Goal: Ask a question

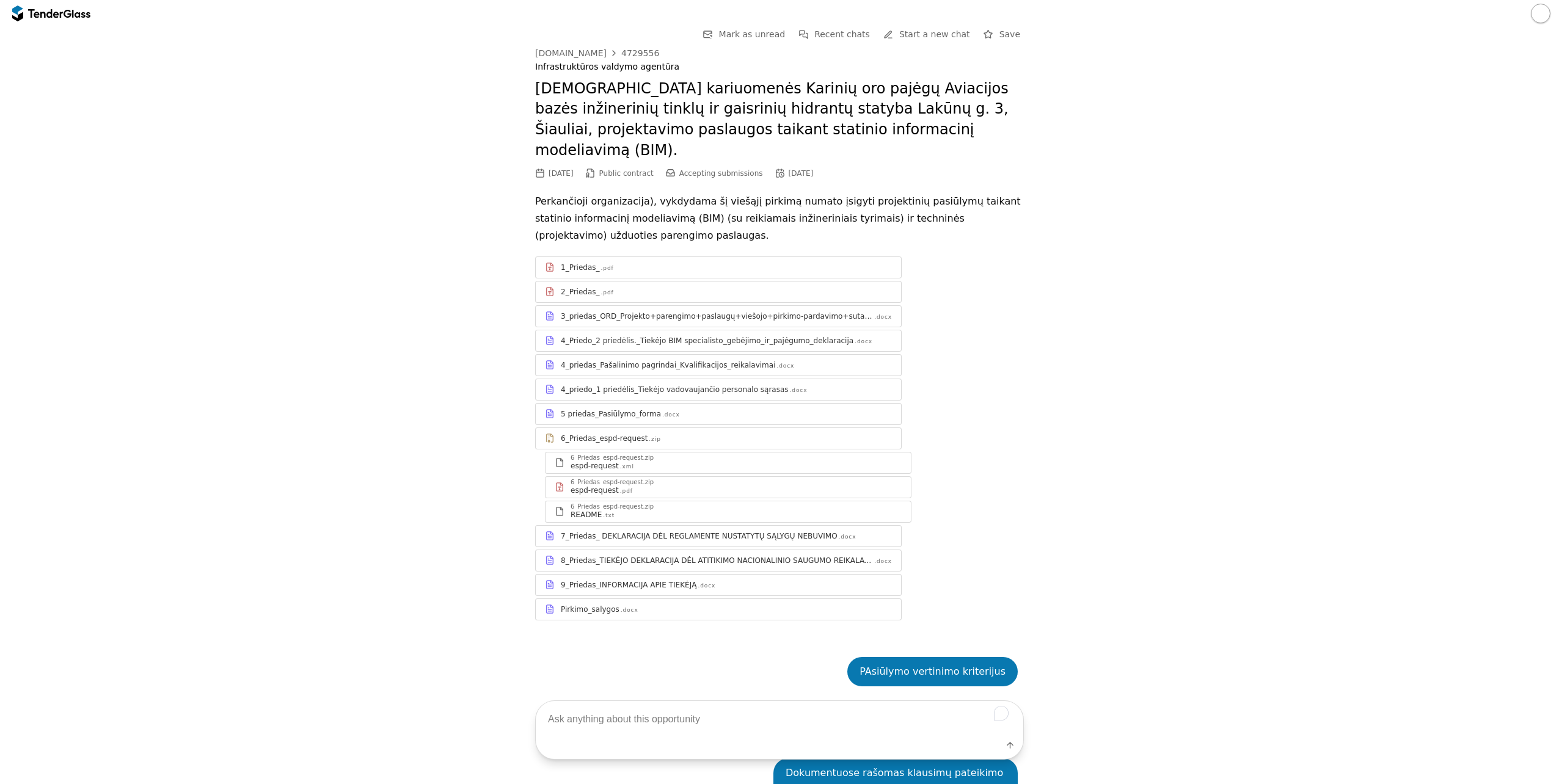
click at [70, 15] on div at bounding box center [67, 13] width 8 height 8
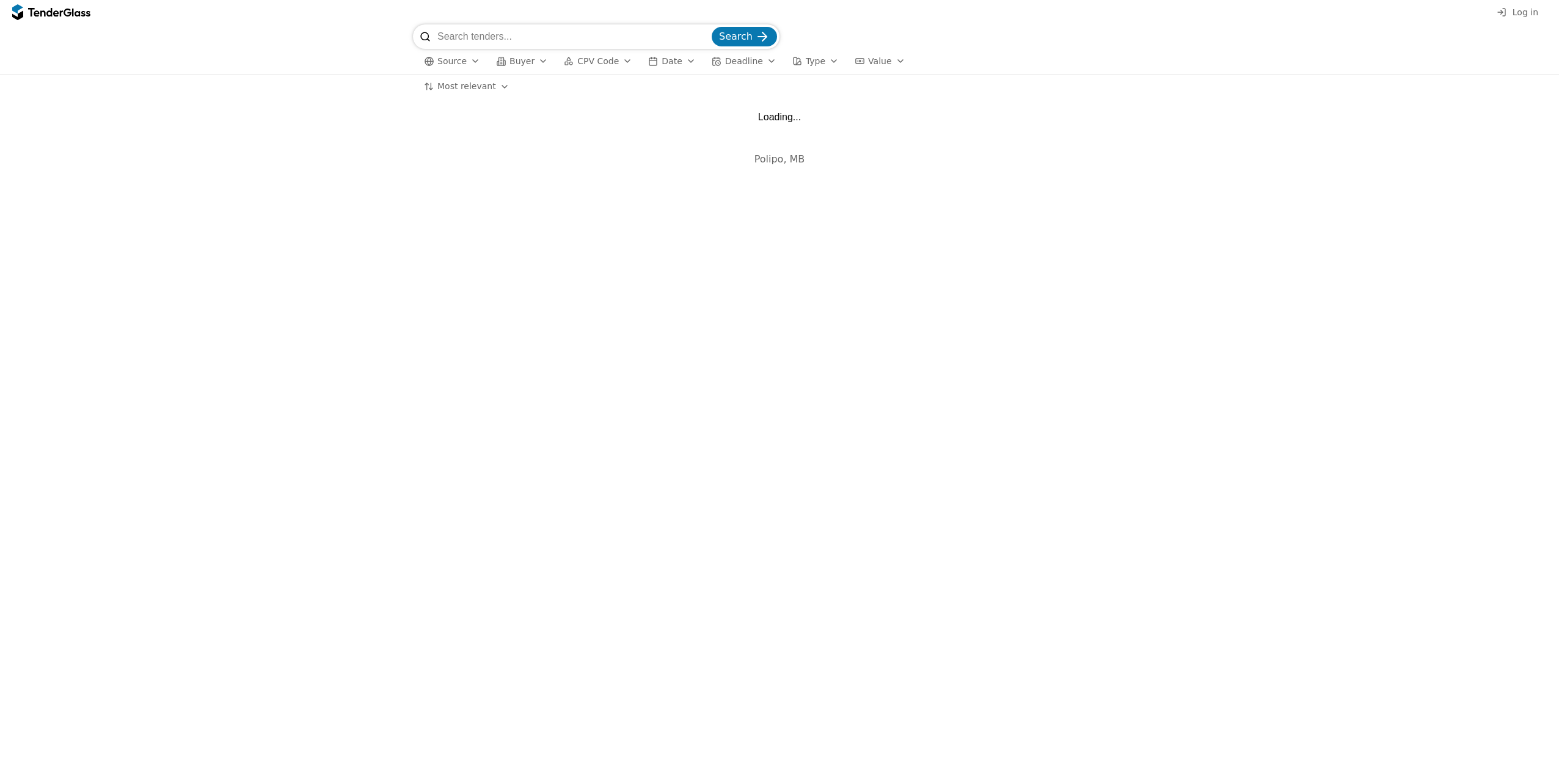
type input "4784542"
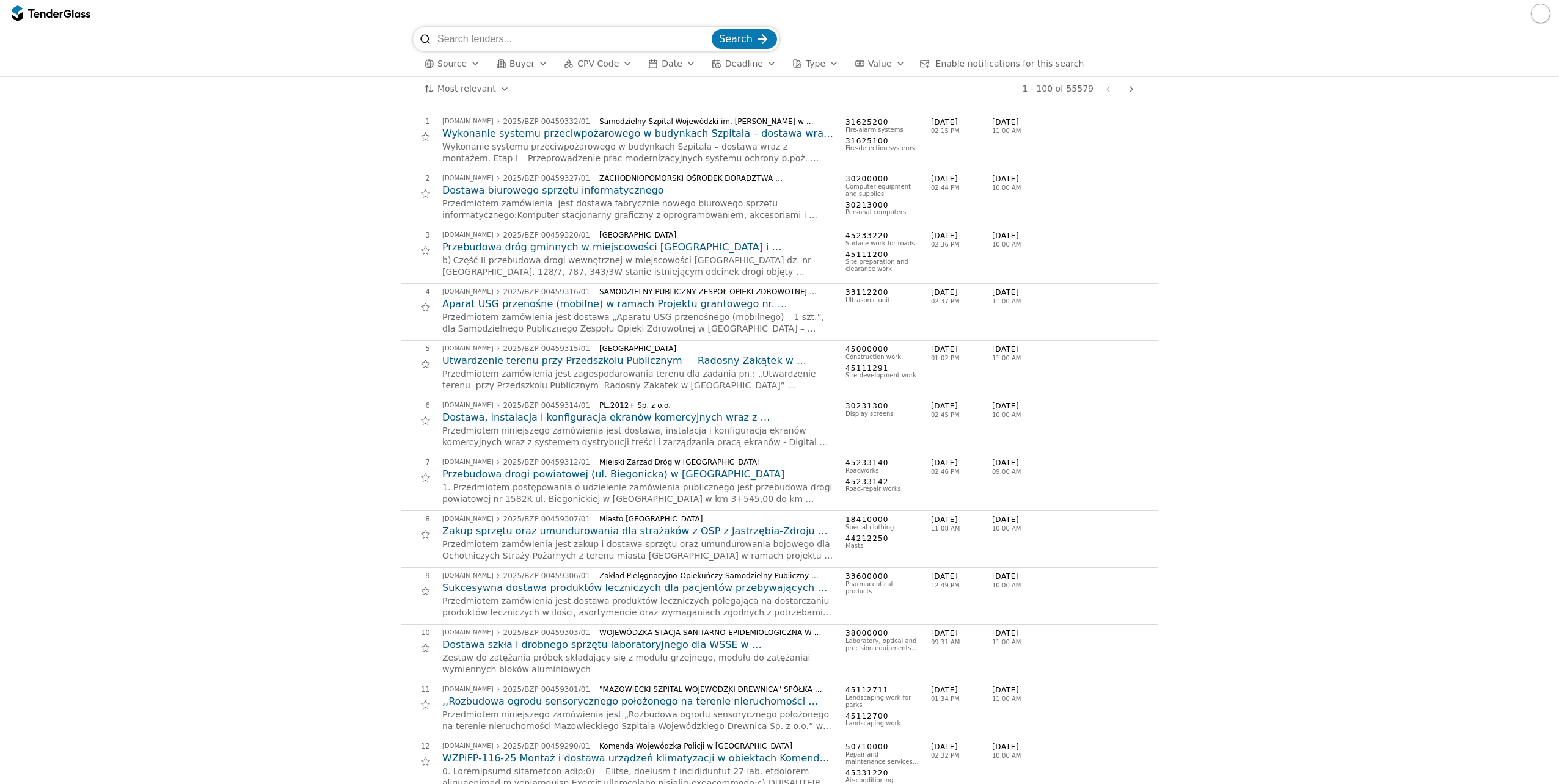
click at [737, 41] on span "Search" at bounding box center [736, 38] width 33 height 12
click at [639, 34] on input "search" at bounding box center [573, 39] width 272 height 24
paste input "4784542"
type input "4784542"
click at [752, 45] on span "Search" at bounding box center [736, 38] width 33 height 12
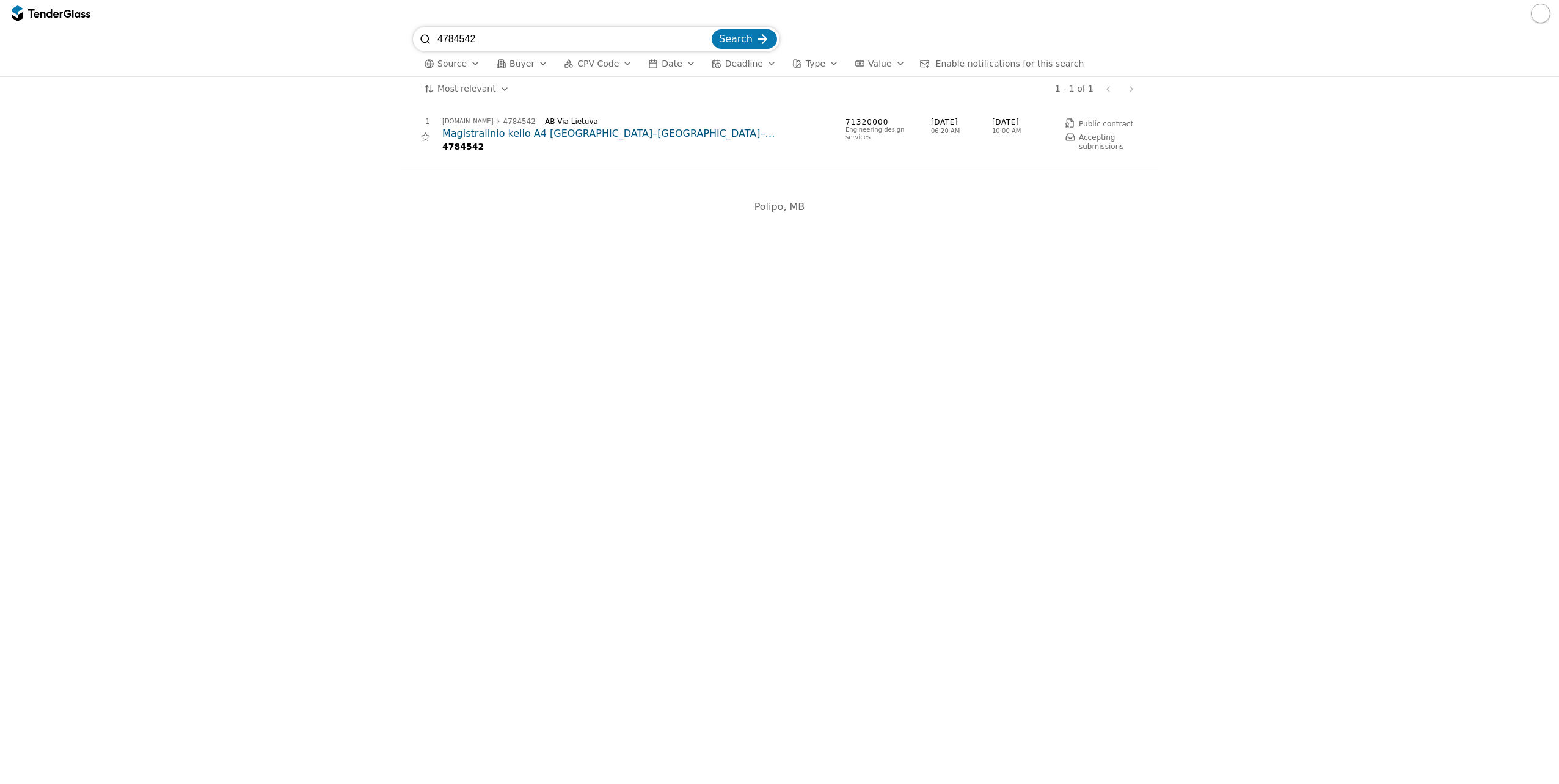
click at [584, 132] on h2 "Magistralinio kelio A4 [GEOGRAPHIC_DATA]–[GEOGRAPHIC_DATA]–[GEOGRAPHIC_DATA]* 3…" at bounding box center [637, 133] width 391 height 13
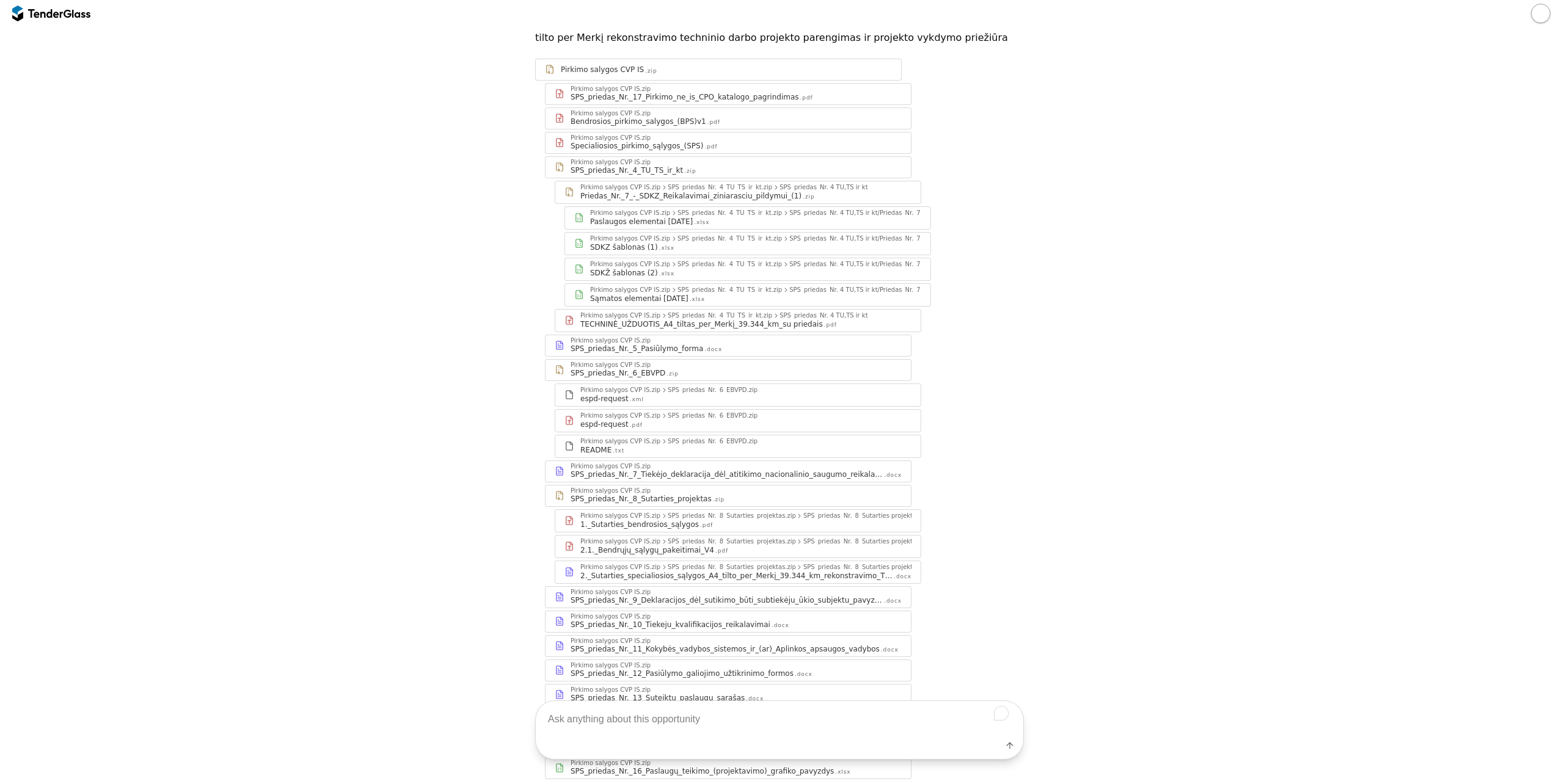
scroll to position [262, 0]
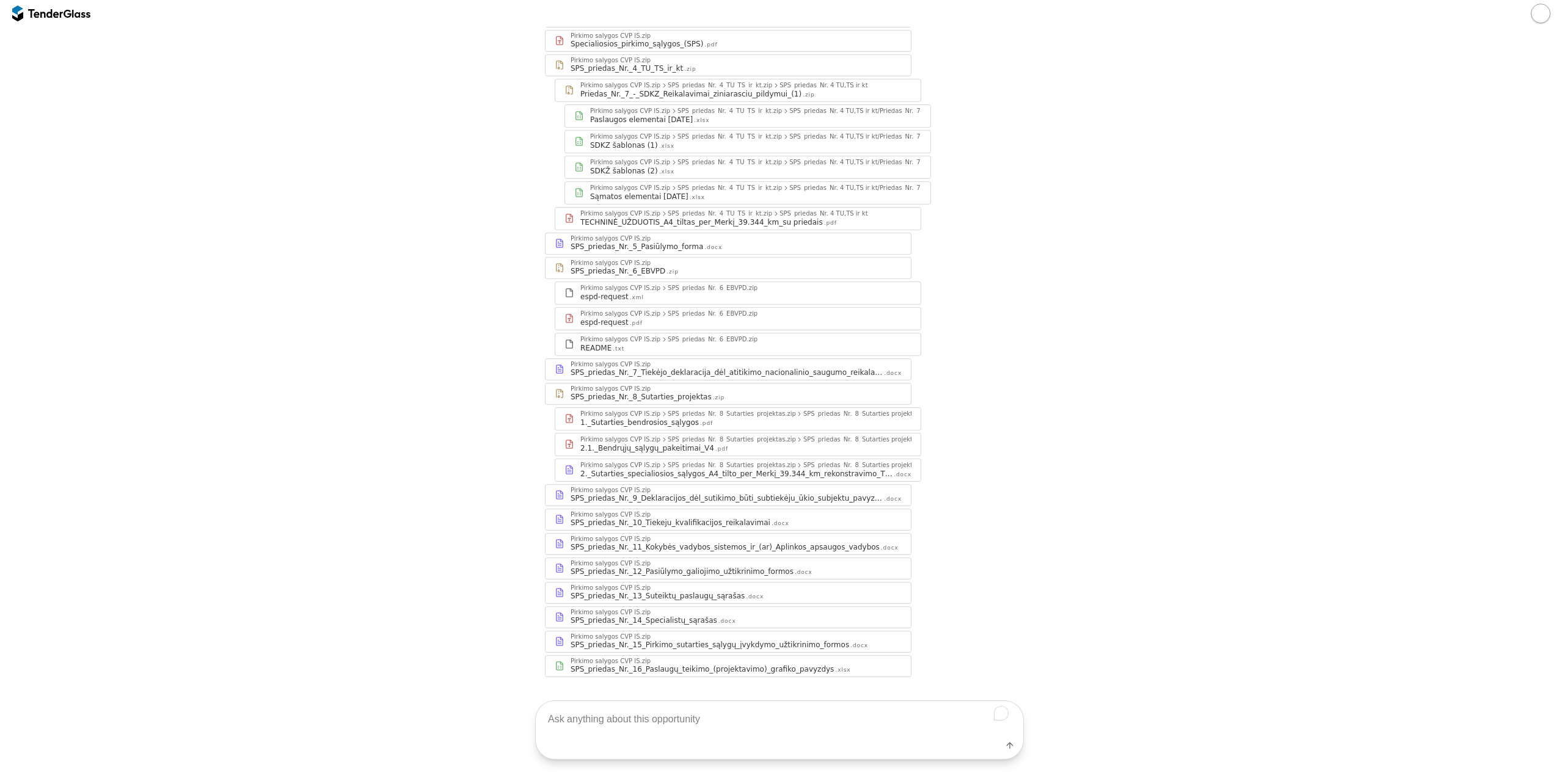
click at [622, 716] on textarea "To enrich screen reader interactions, please activate Accessibility in Grammarl…" at bounding box center [779, 719] width 487 height 36
type textarea "L"
type textarea "k"
click at [690, 721] on textarea "To enrich screen reader interactions, please activate Accessibility in Grammarl…" at bounding box center [779, 719] width 487 height 36
type textarea "pasiūlymo vertinimas?"
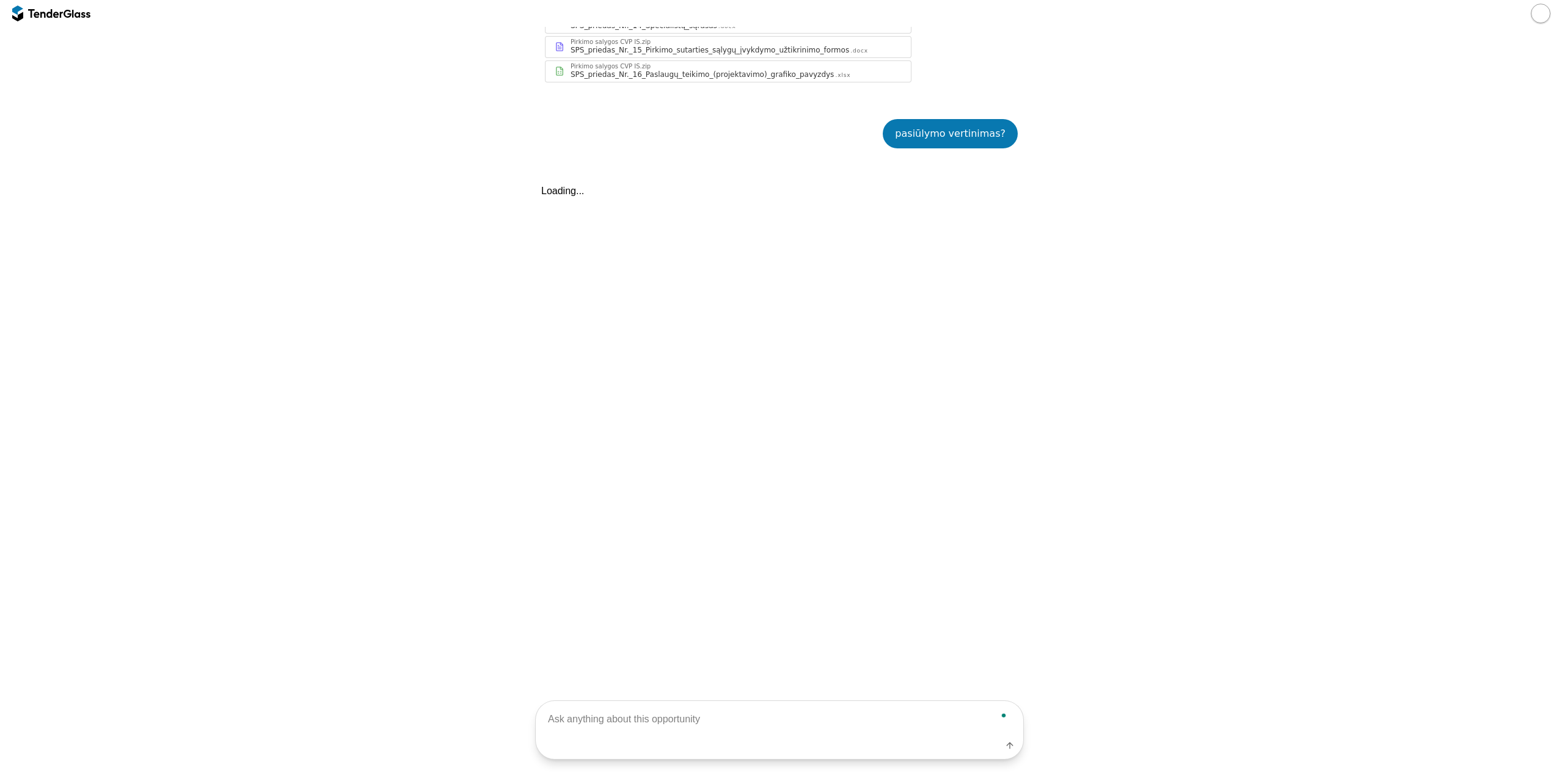
scroll to position [909, 0]
